Goal: Go to known website: Access a specific website the user already knows

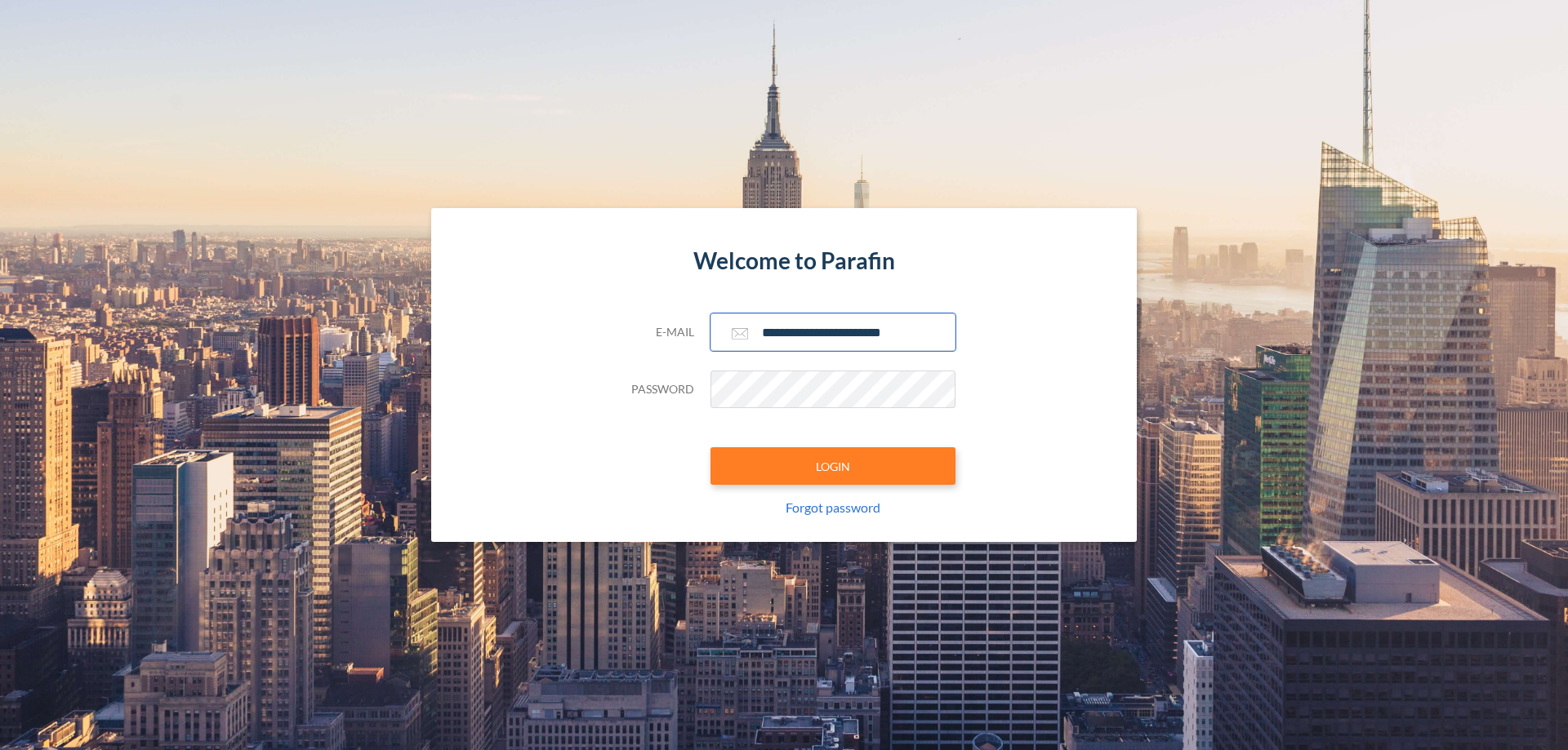
type input "**********"
click at [833, 466] on button "LOGIN" at bounding box center [833, 466] width 245 height 38
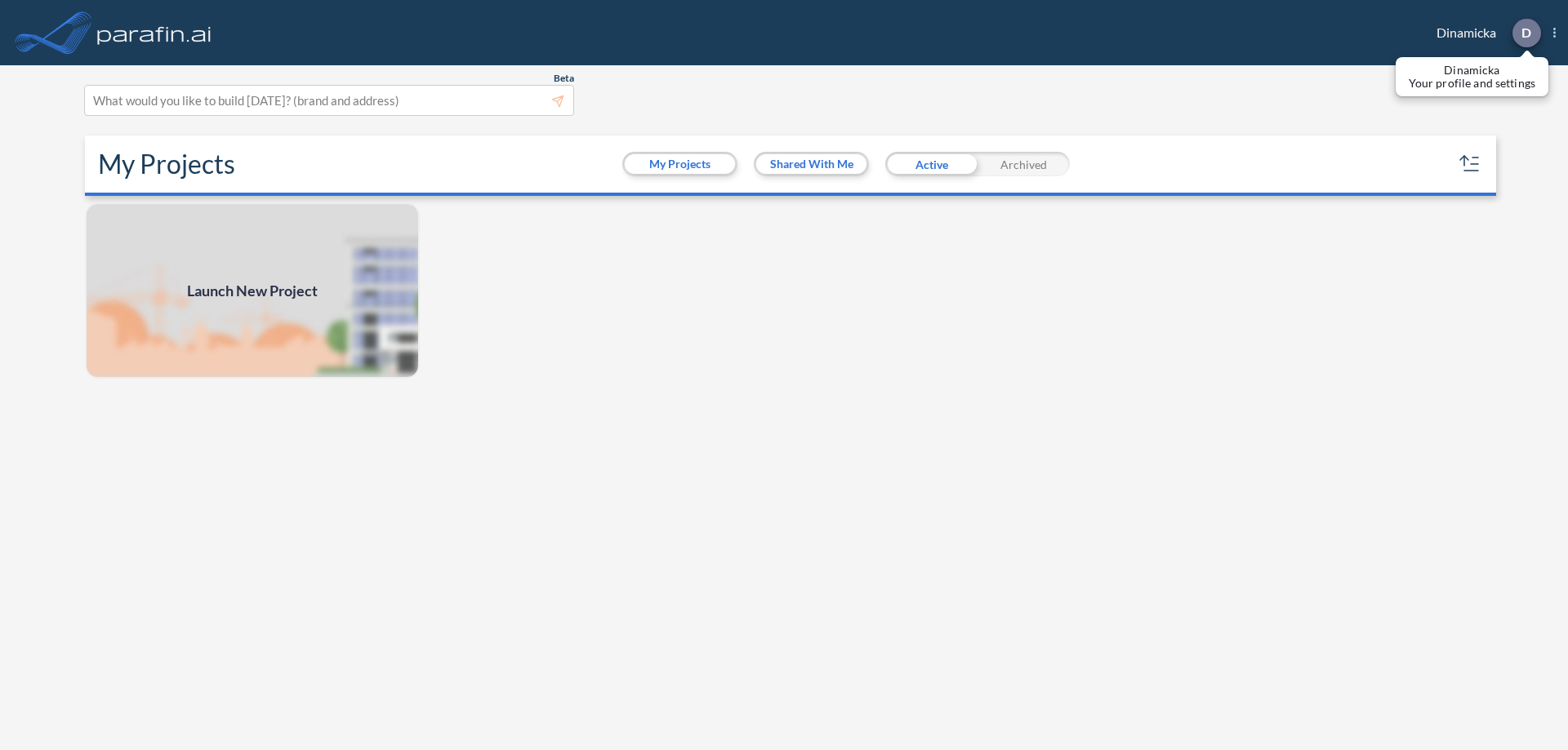
click at [1526, 32] on p "D" at bounding box center [1526, 32] width 10 height 14
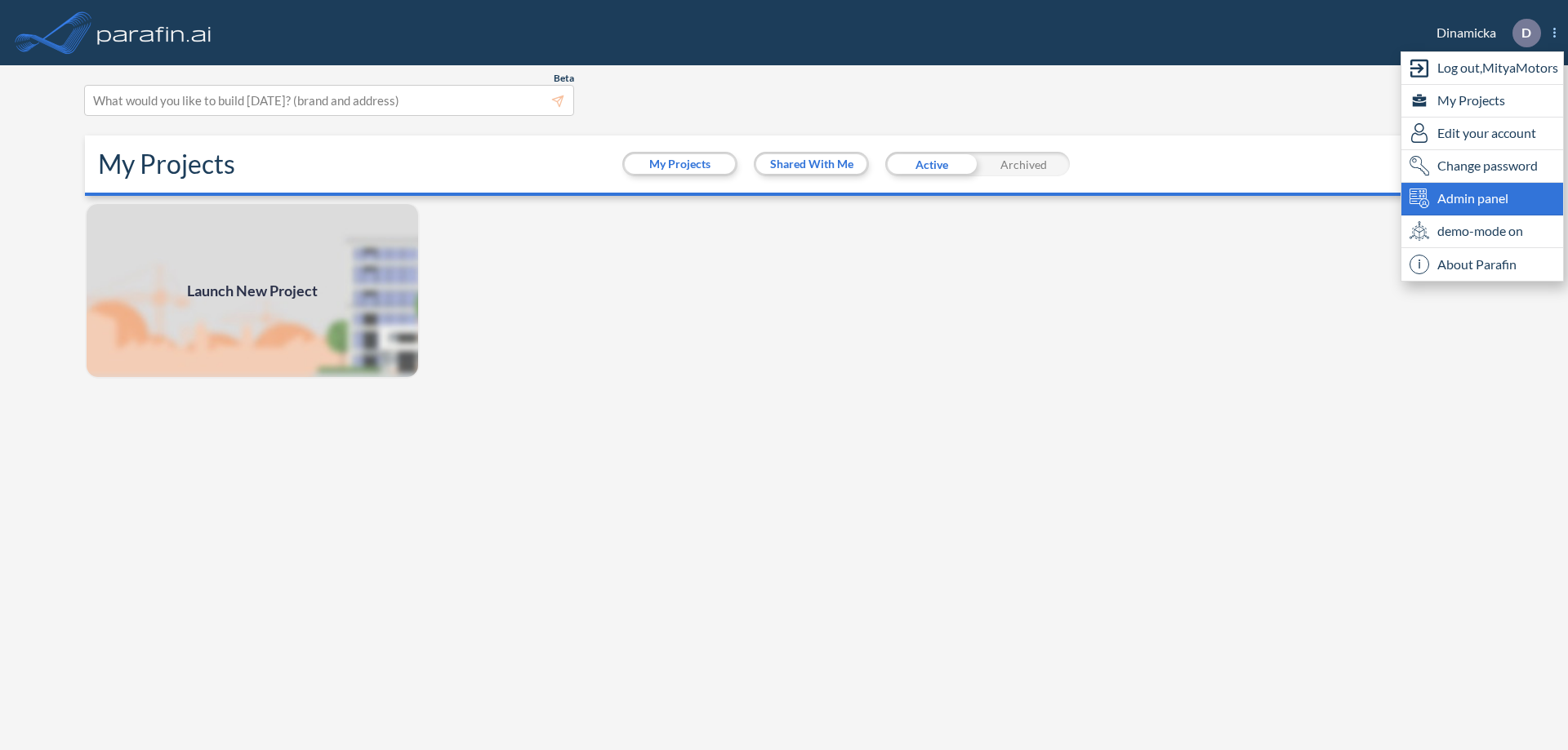
click at [1483, 199] on span "Admin panel" at bounding box center [1473, 199] width 71 height 20
